Goal: Transaction & Acquisition: Purchase product/service

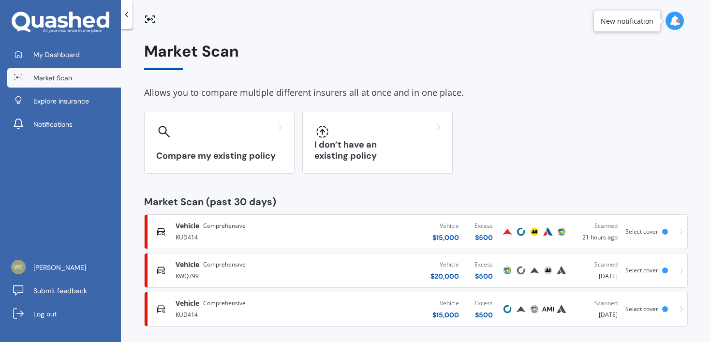
scroll to position [6, 0]
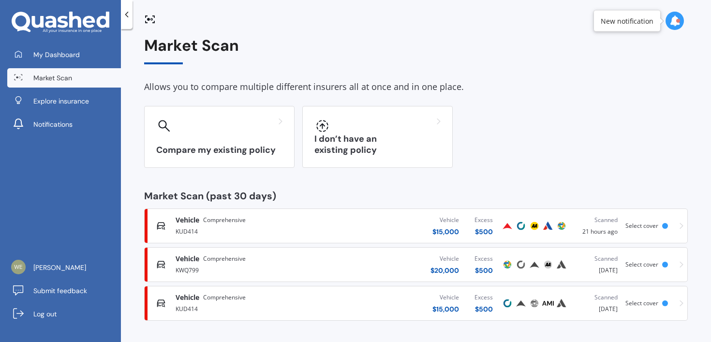
click at [385, 254] on div "Vehicle $ 20,000 Excess $ 500" at bounding box center [414, 264] width 172 height 29
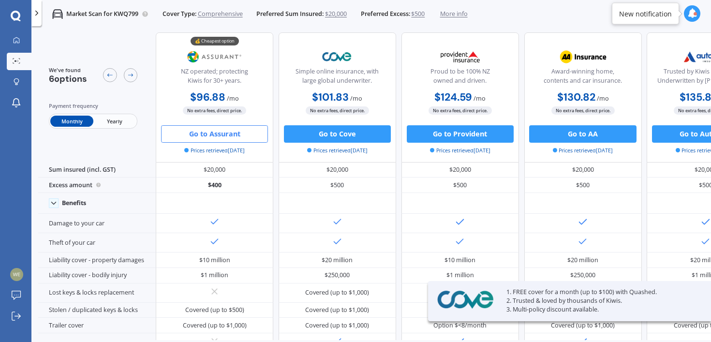
scroll to position [0, 0]
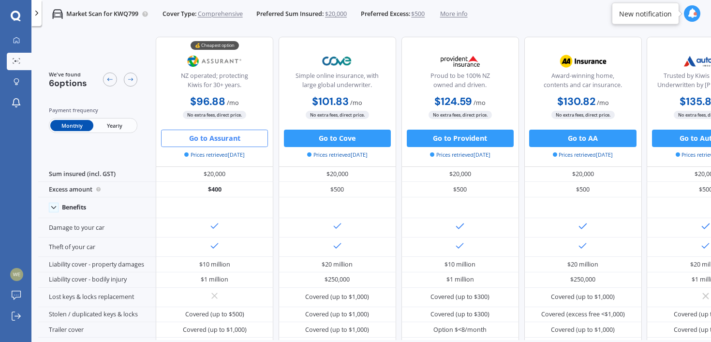
click at [214, 14] on span "Comprehensive" at bounding box center [220, 14] width 45 height 9
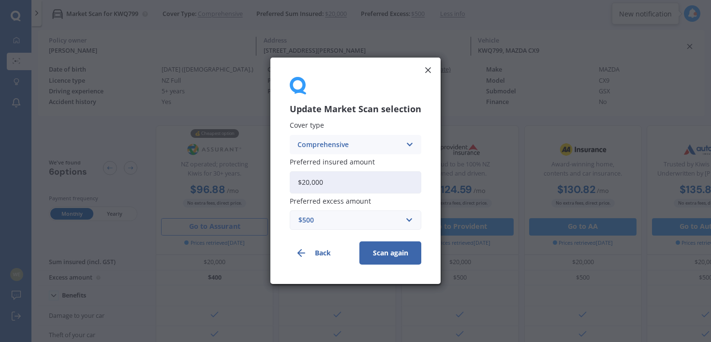
click at [353, 194] on div "Cover type Comprehensive Comprehensive Third Party, Fire & Theft Third Party Pr…" at bounding box center [356, 176] width 132 height 108
click at [357, 177] on input "$20,000" at bounding box center [356, 182] width 132 height 22
drag, startPoint x: 349, startPoint y: 182, endPoint x: 251, endPoint y: 160, distance: 99.7
click at [252, 160] on div "Update Market Scan selection Cover type Comprehensive Comprehensive Third Party…" at bounding box center [355, 171] width 711 height 342
type input "$18,000"
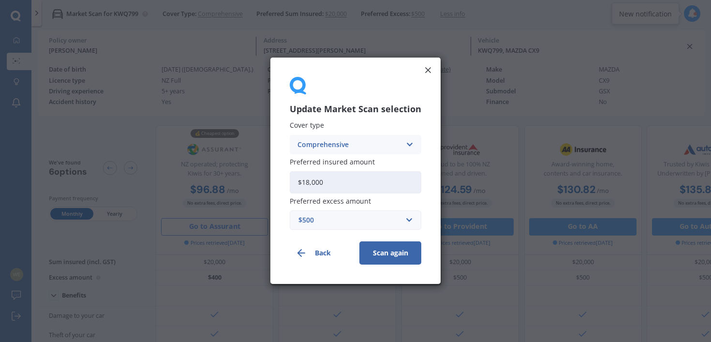
click at [388, 243] on button "Scan again" at bounding box center [390, 253] width 62 height 23
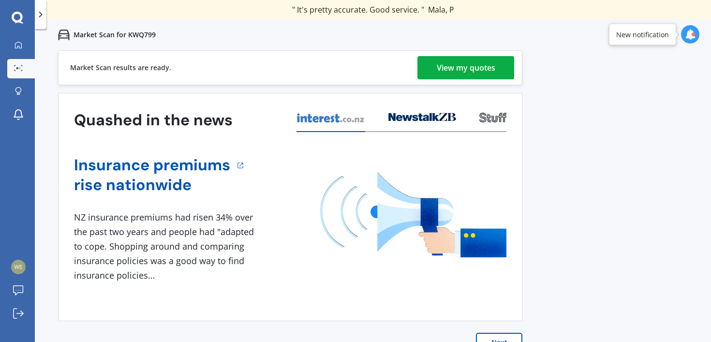
click at [440, 77] on div "View my quotes" at bounding box center [466, 67] width 59 height 23
